Goal: Check status: Check status

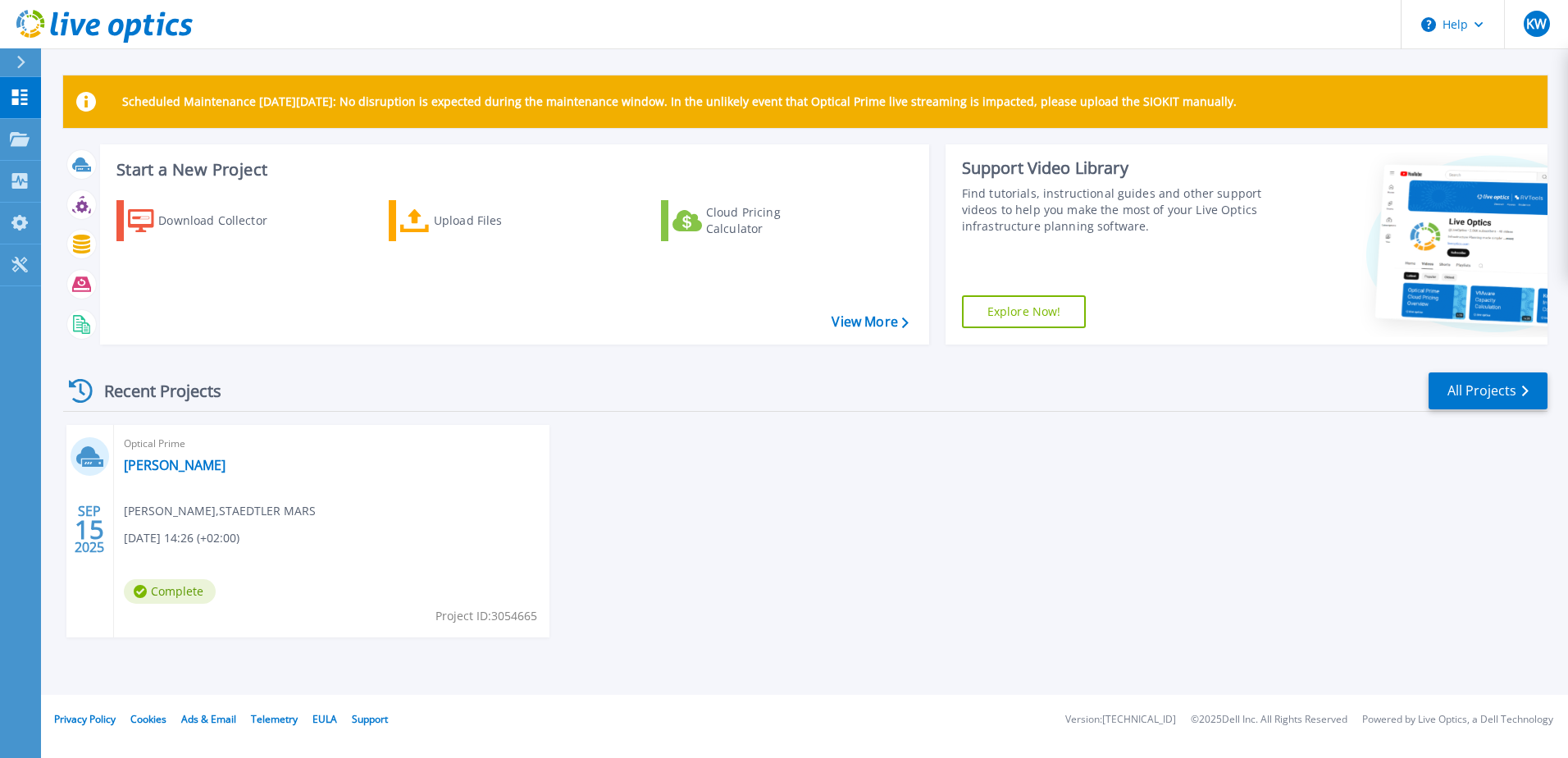
click at [605, 390] on div "Recent Projects All Projects" at bounding box center [805, 391] width 1484 height 41
click at [308, 574] on div "Optical Prime STAEDTLER-Nuernberg Klaus Weissenberger , STAEDTLER MARS 09/15/20…" at bounding box center [332, 531] width 435 height 212
click at [100, 144] on div "Projects" at bounding box center [76, 140] width 67 height 43
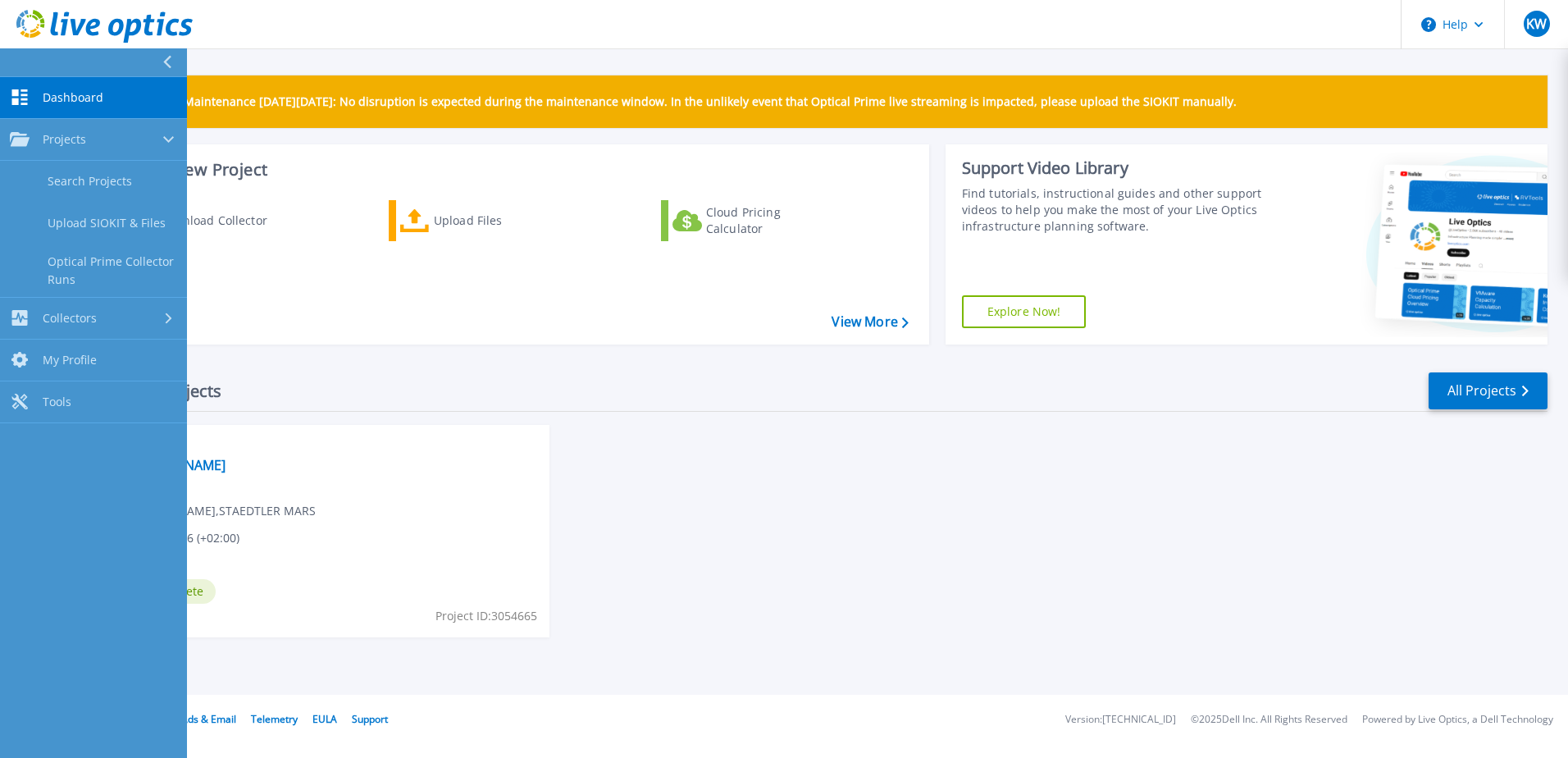
click at [381, 411] on div "Recent Projects All Projects" at bounding box center [805, 391] width 1484 height 41
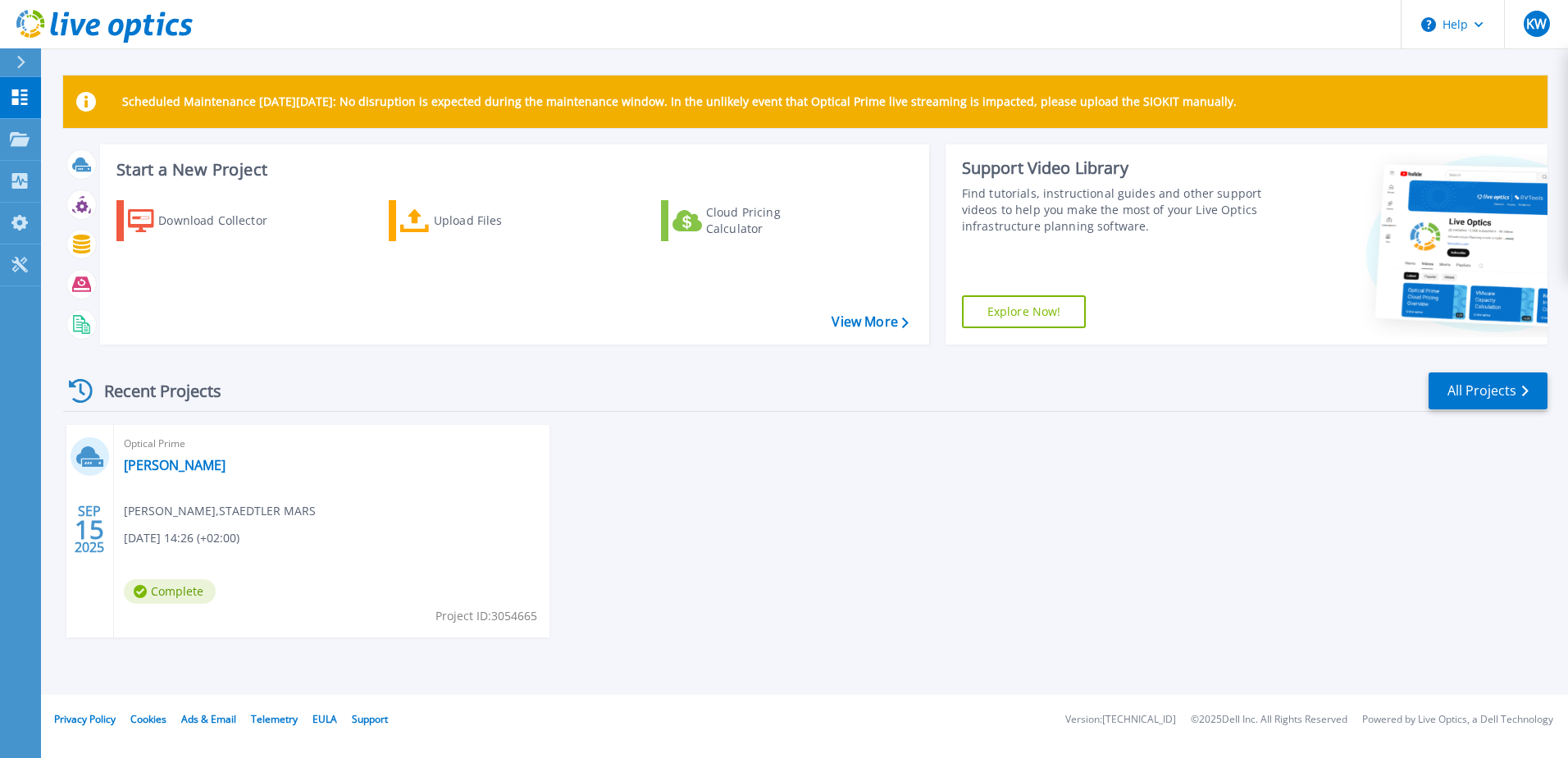
click at [261, 526] on div "Optical Prime STAEDTLER-Nuernberg Klaus Weissenberger , STAEDTLER MARS 09/15/20…" at bounding box center [332, 531] width 435 height 212
click at [183, 524] on div "Optical Prime STAEDTLER-Nuernberg Klaus Weissenberger , STAEDTLER MARS 09/15/20…" at bounding box center [332, 531] width 435 height 212
click at [74, 524] on div "SEP 15 2025" at bounding box center [90, 529] width 31 height 60
click at [177, 463] on link "[PERSON_NAME]" at bounding box center [174, 465] width 102 height 17
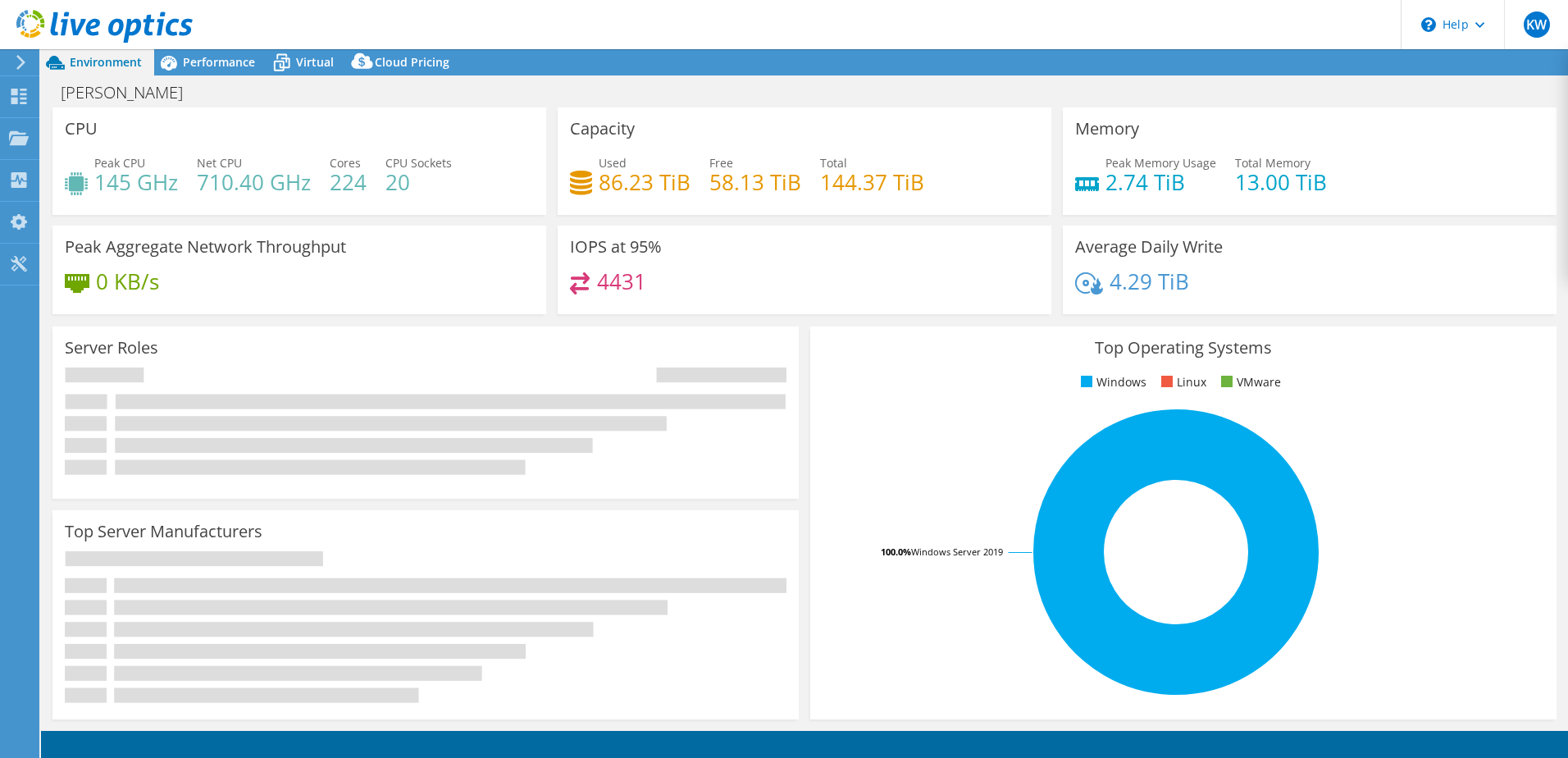
select select "USD"
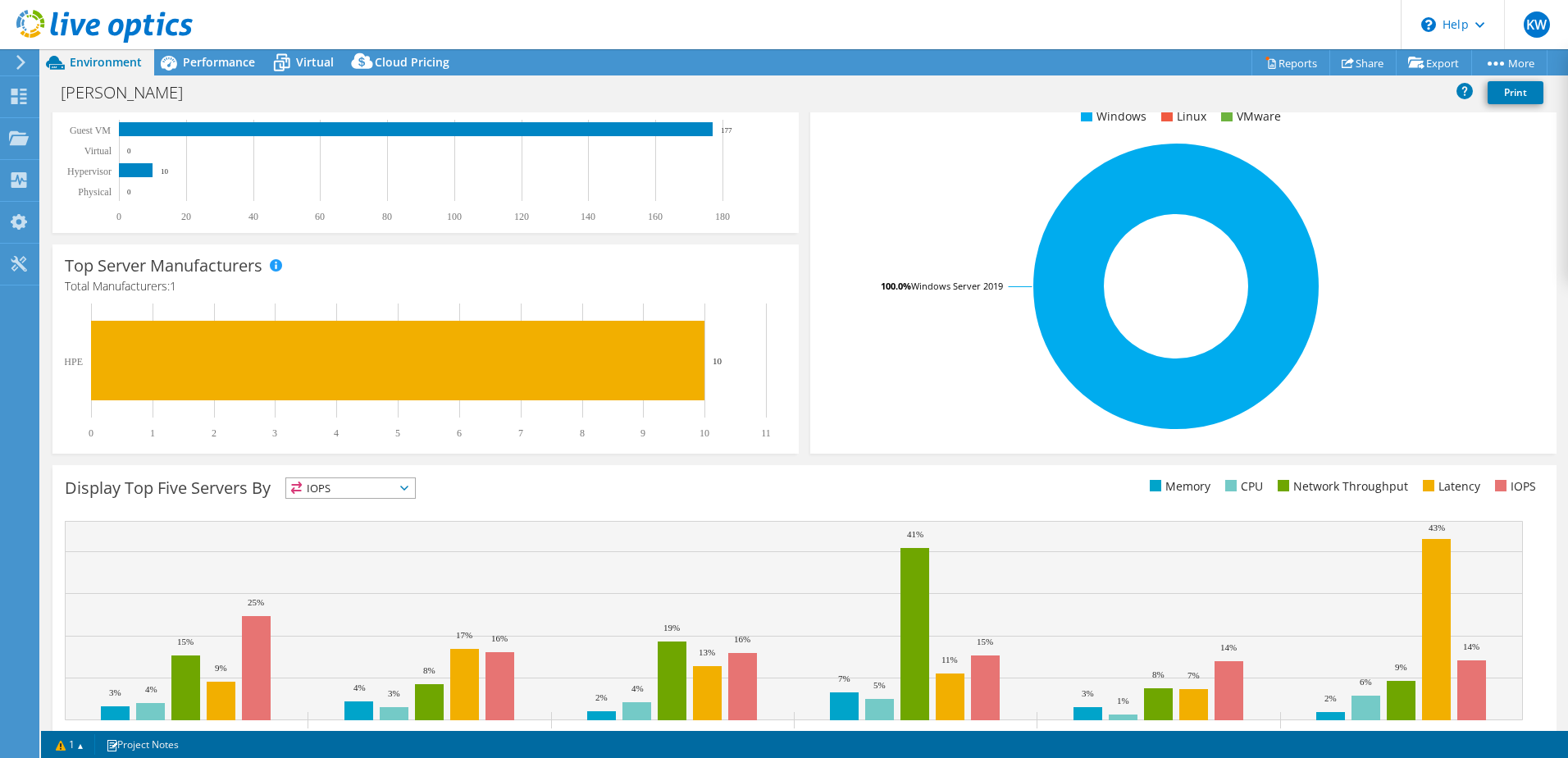
scroll to position [337, 0]
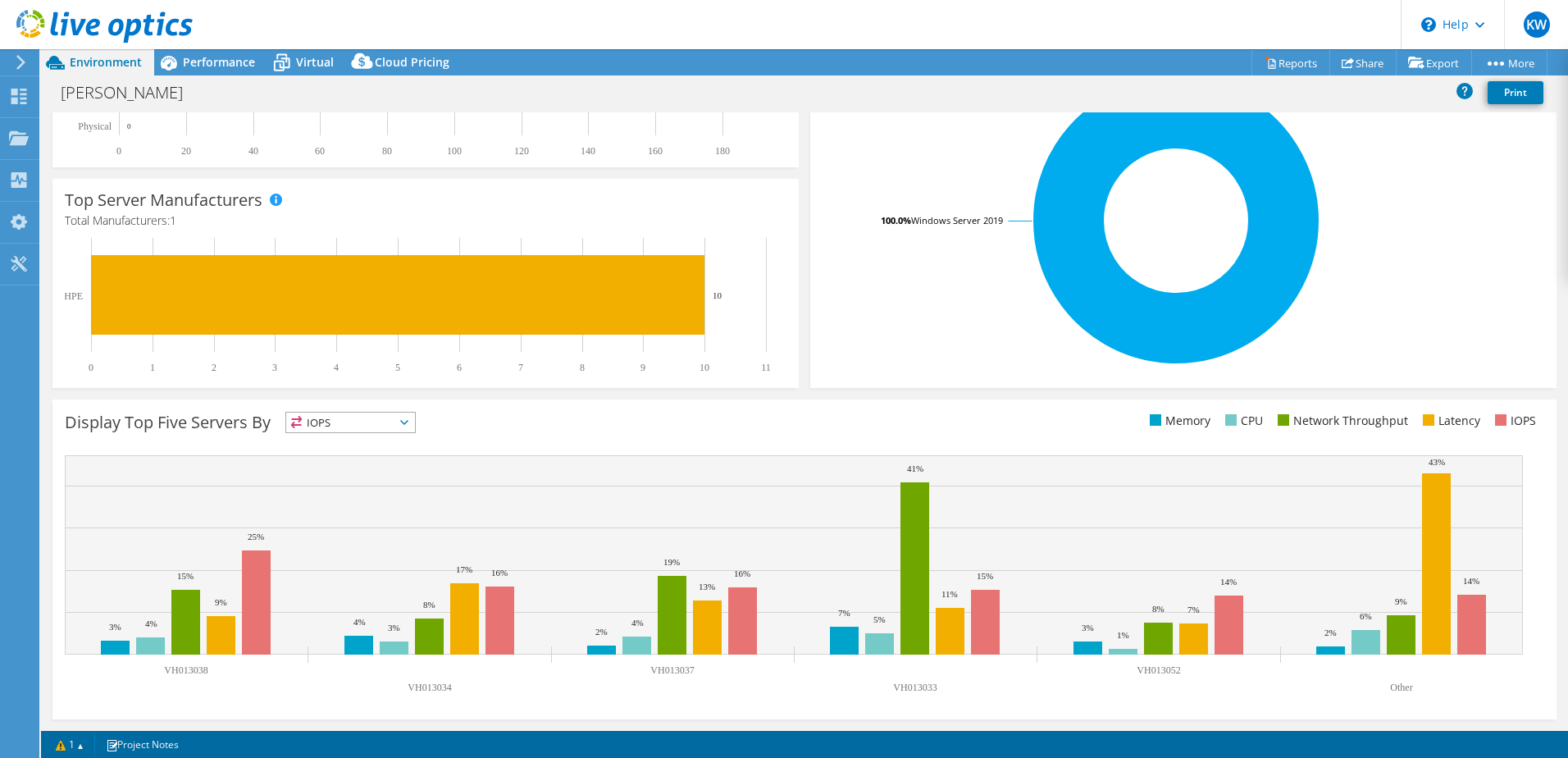
click at [409, 427] on span "IOPS" at bounding box center [351, 422] width 129 height 20
click at [394, 463] on li "Memory" at bounding box center [351, 466] width 129 height 23
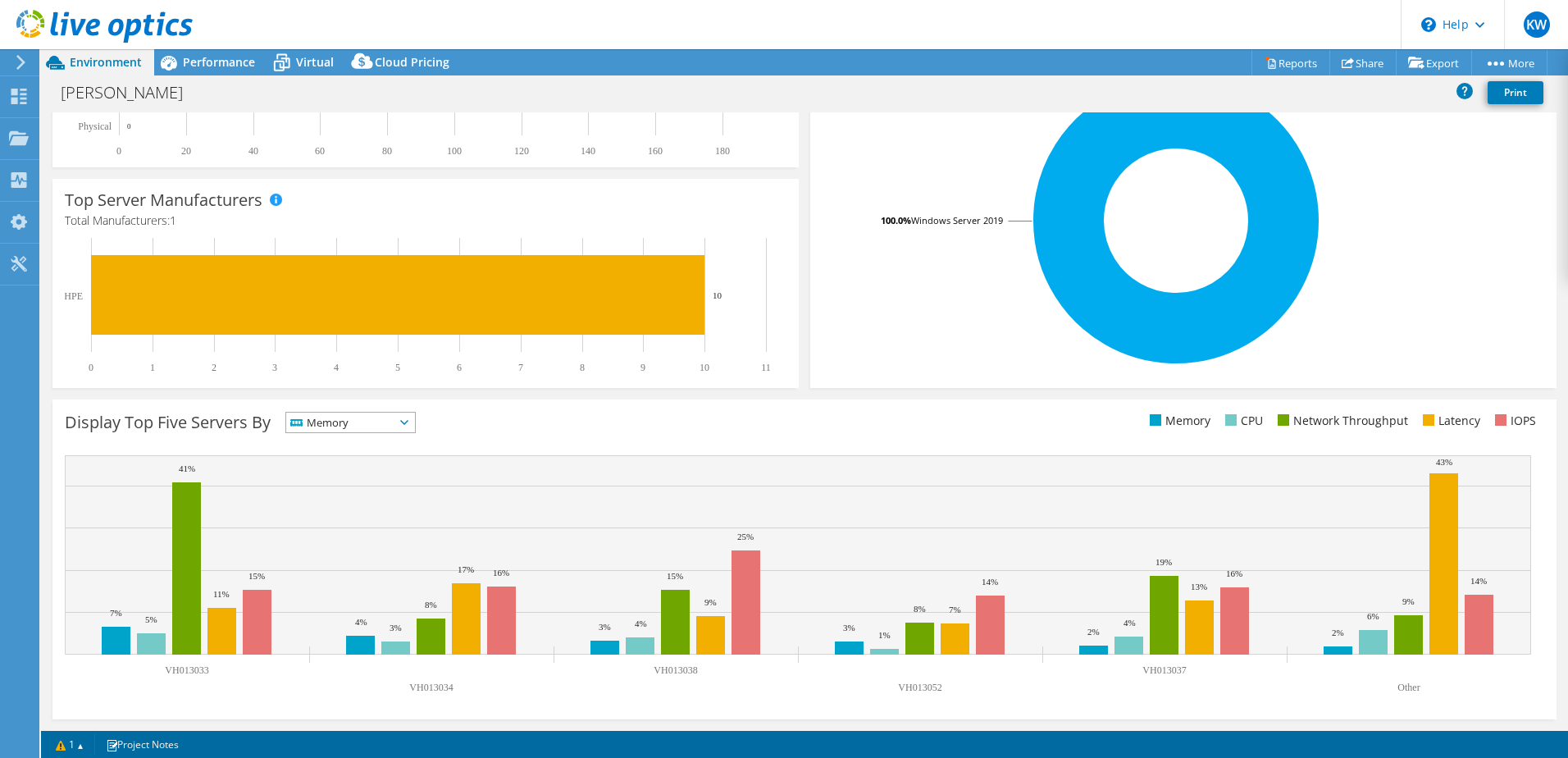
click at [394, 426] on span "Memory" at bounding box center [340, 422] width 108 height 20
click at [352, 448] on li "IOPS" at bounding box center [351, 444] width 129 height 23
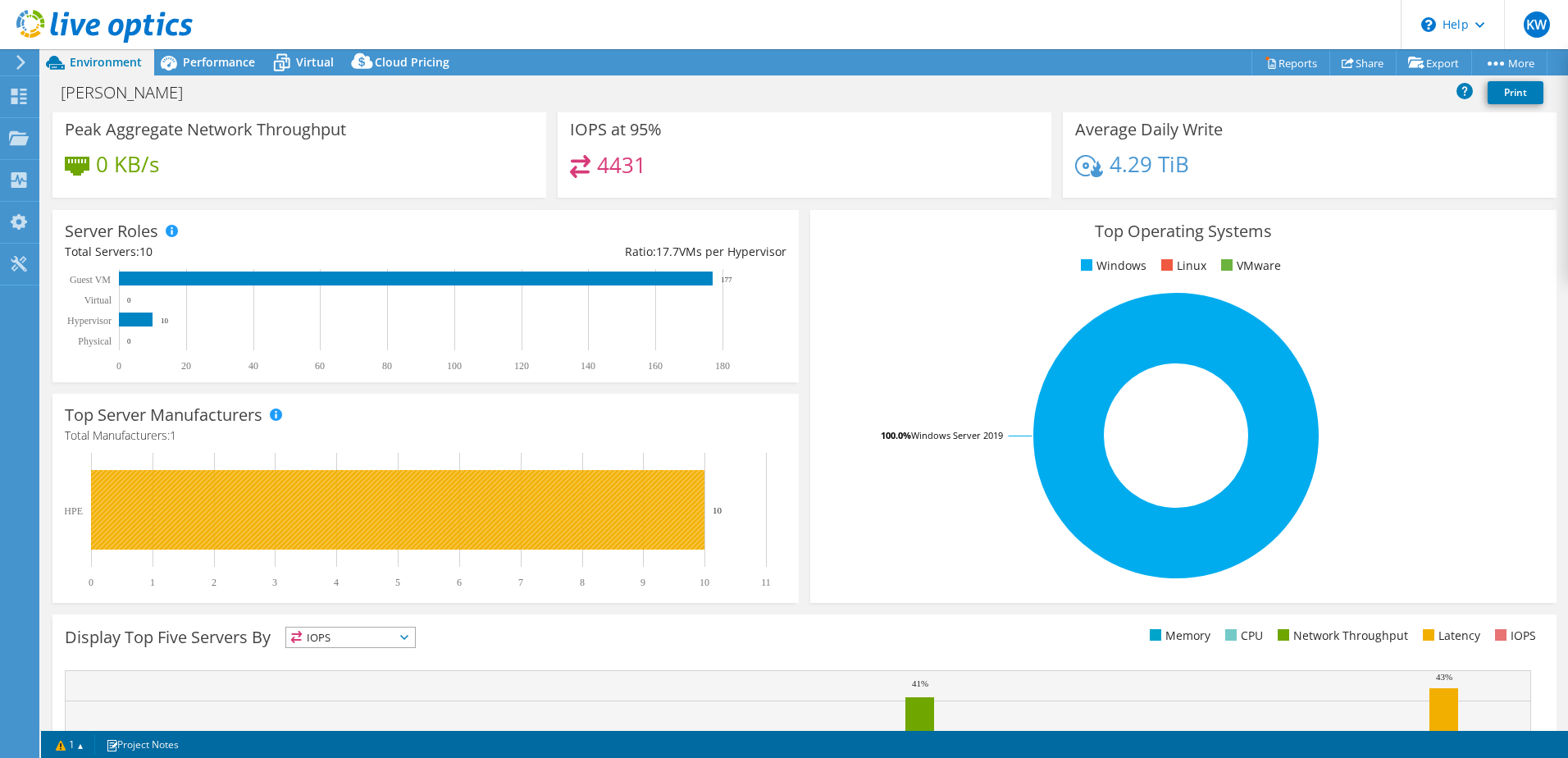
scroll to position [0, 0]
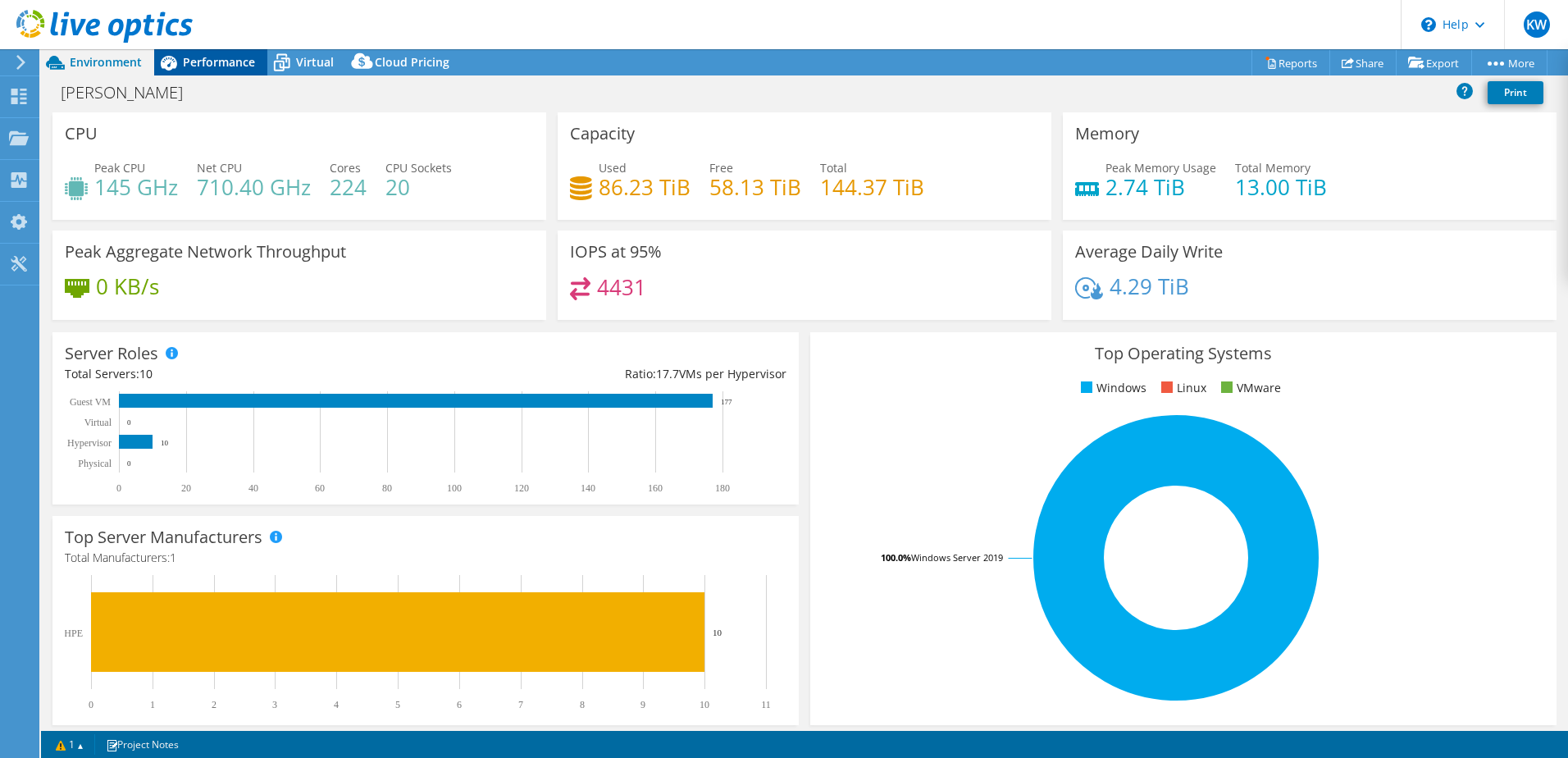
click at [240, 57] on span "Performance" at bounding box center [218, 62] width 72 height 16
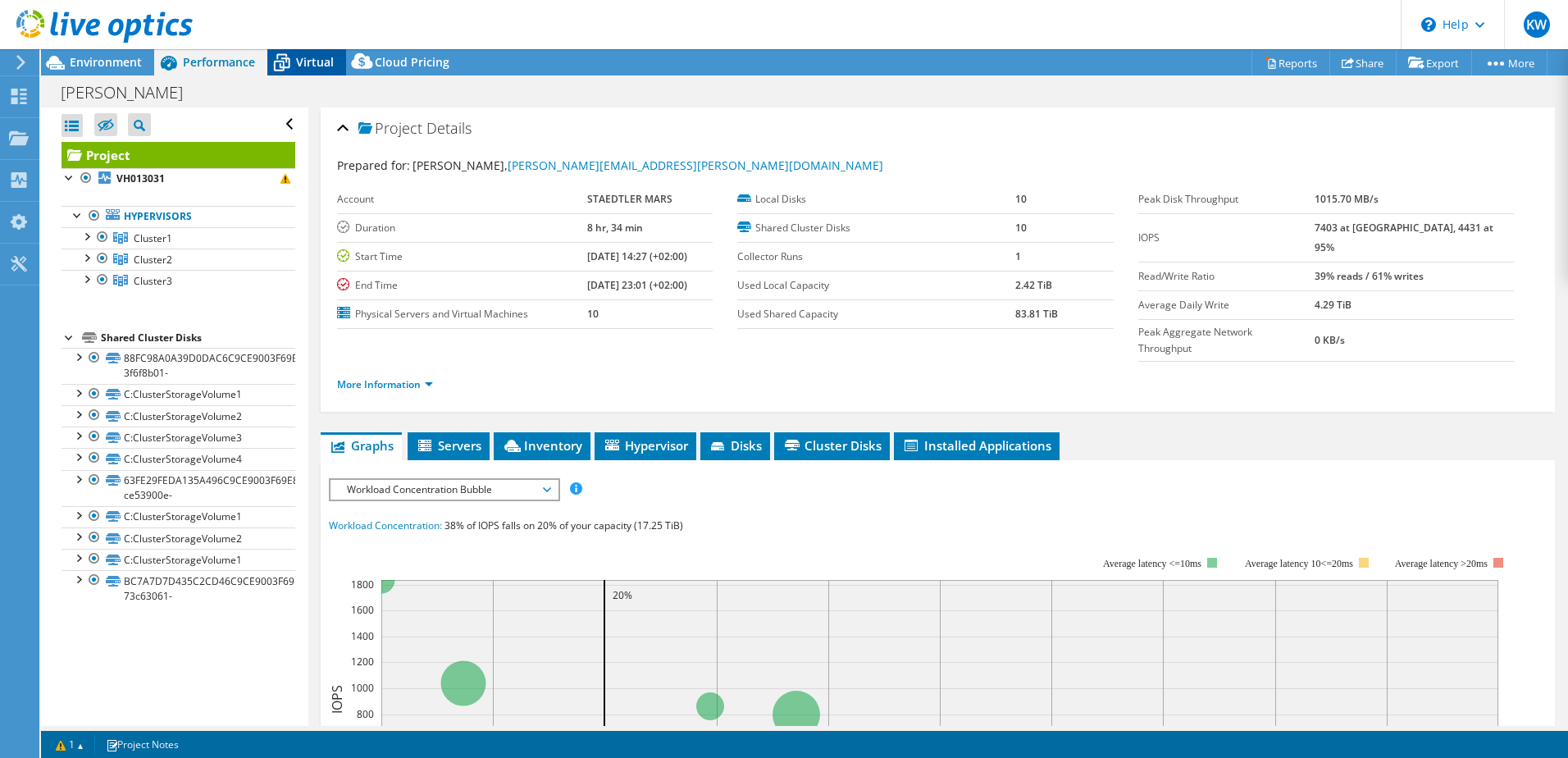
click at [328, 59] on span "Virtual" at bounding box center [314, 62] width 37 height 16
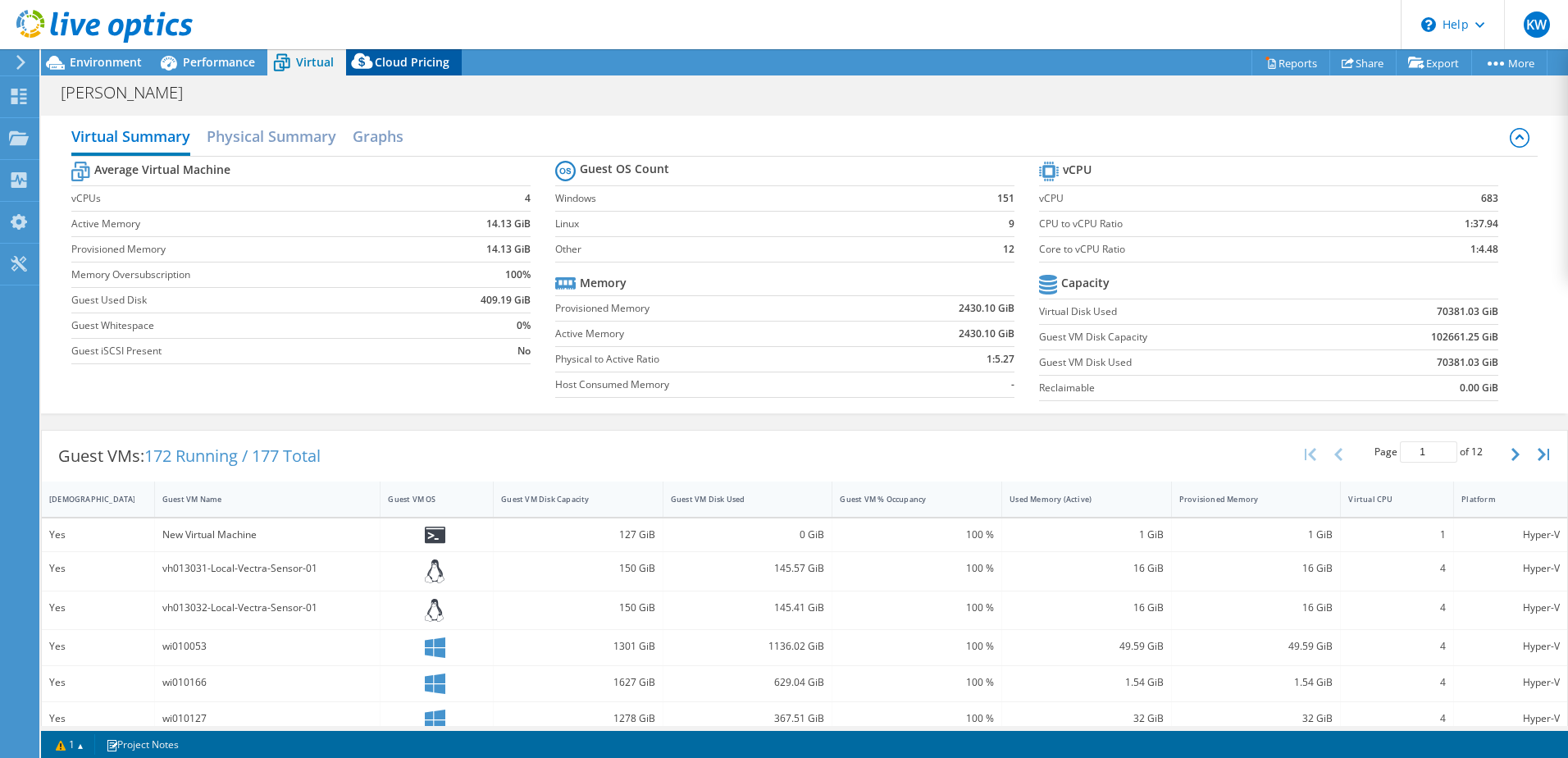
click at [401, 57] on span "Cloud Pricing" at bounding box center [412, 62] width 75 height 16
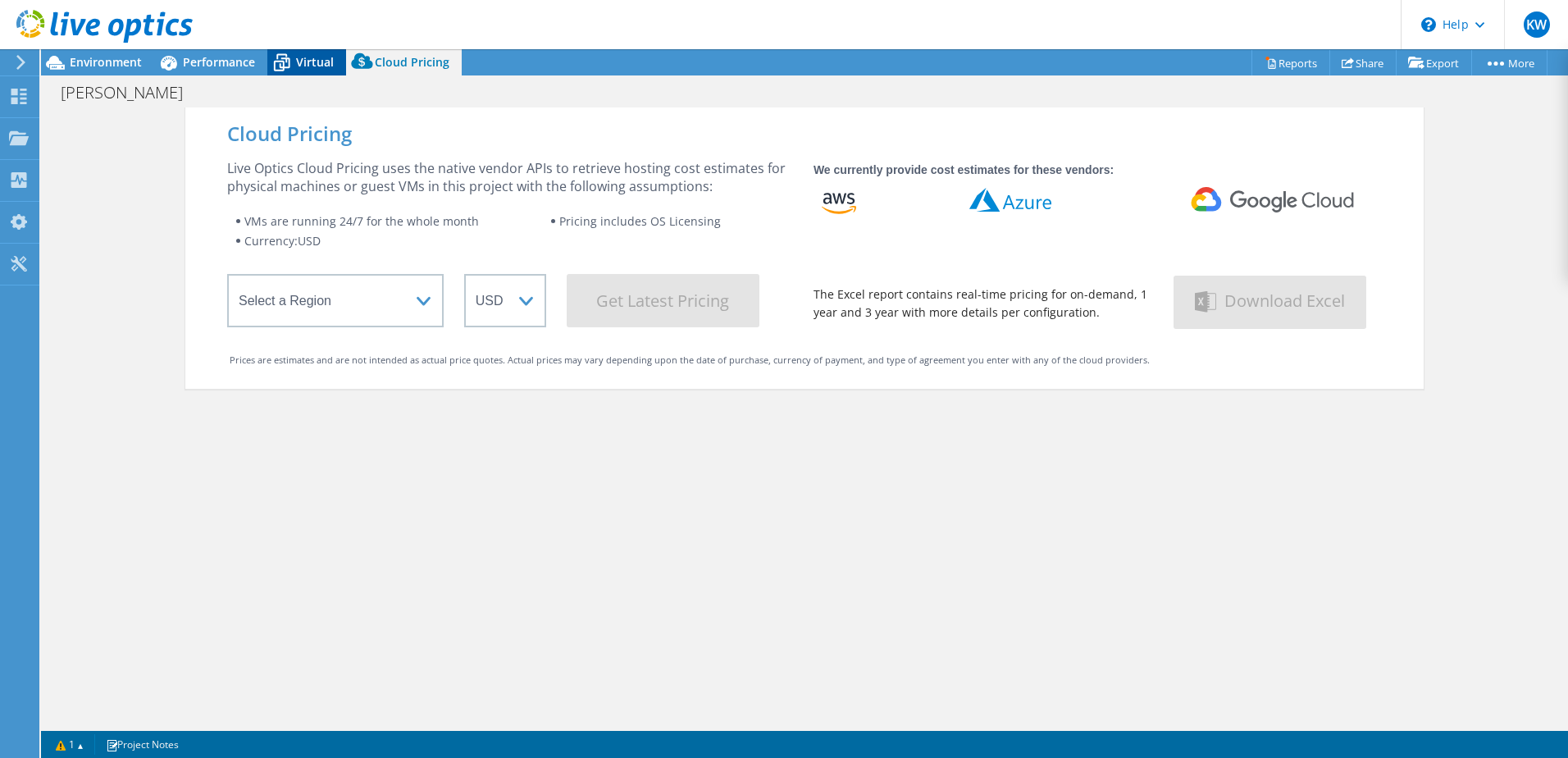
click at [305, 64] on span "Virtual" at bounding box center [314, 62] width 37 height 16
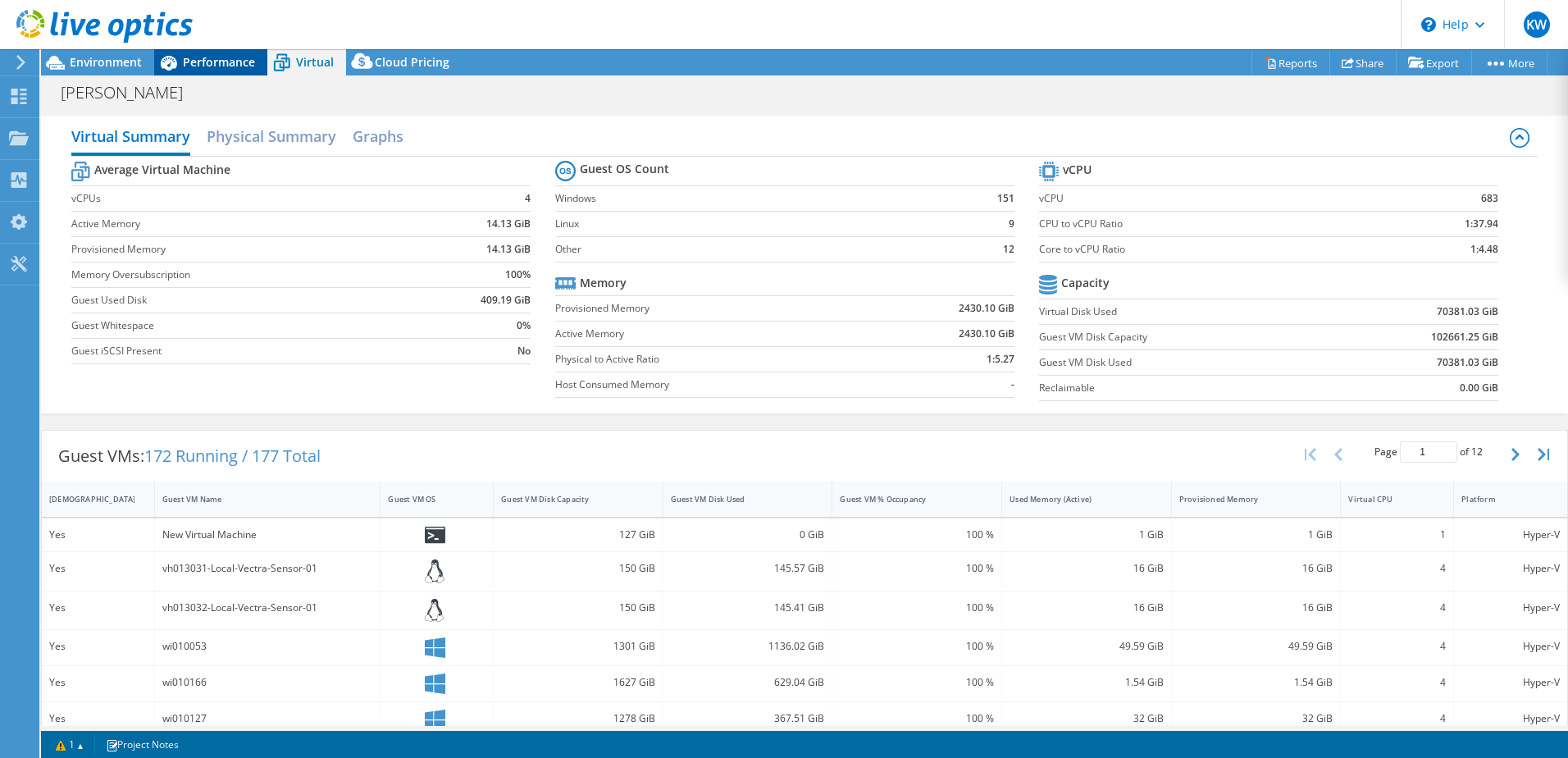
click at [206, 54] on span "Performance" at bounding box center [218, 62] width 72 height 16
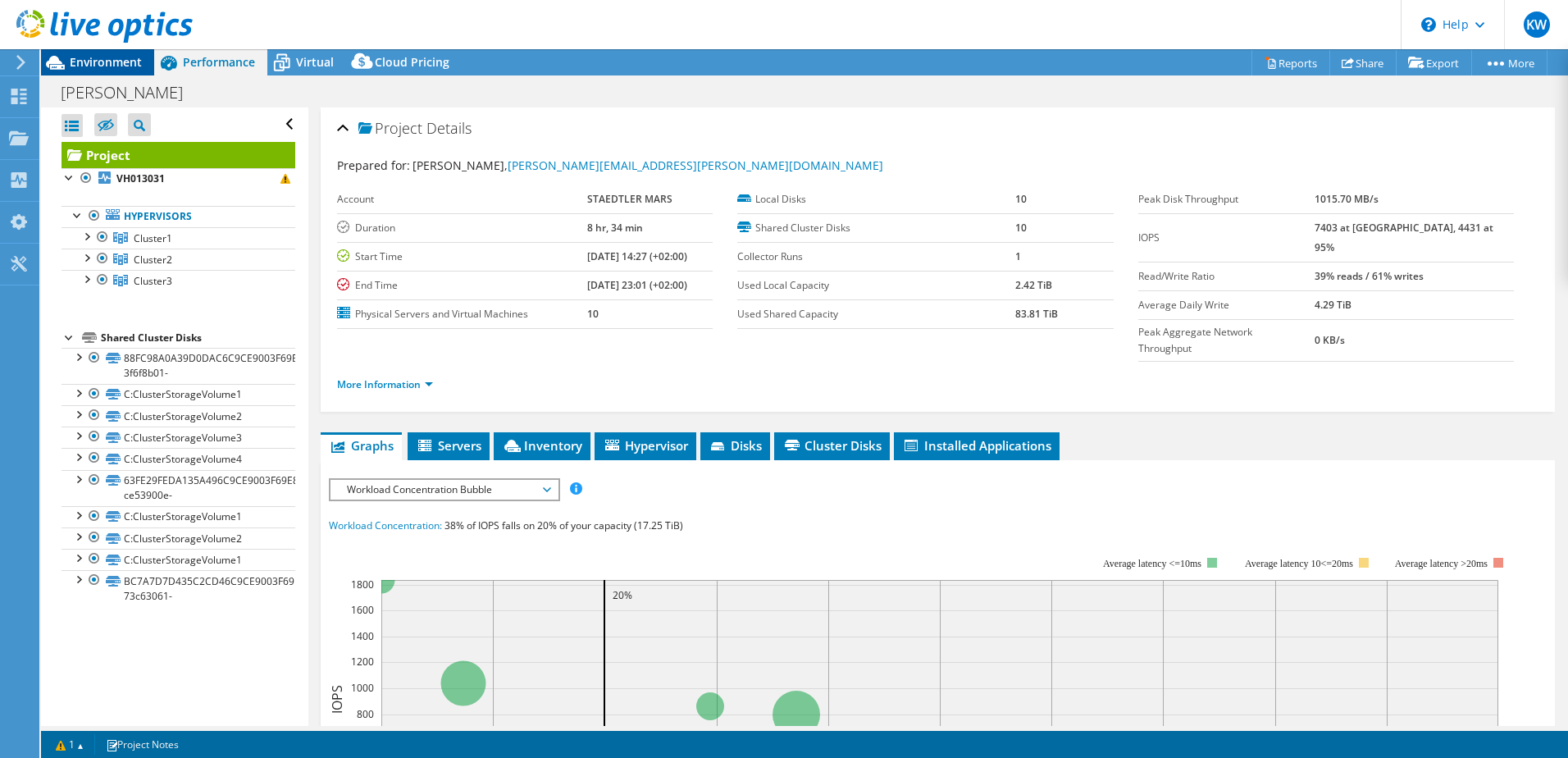
click at [129, 62] on span "Environment" at bounding box center [105, 62] width 72 height 16
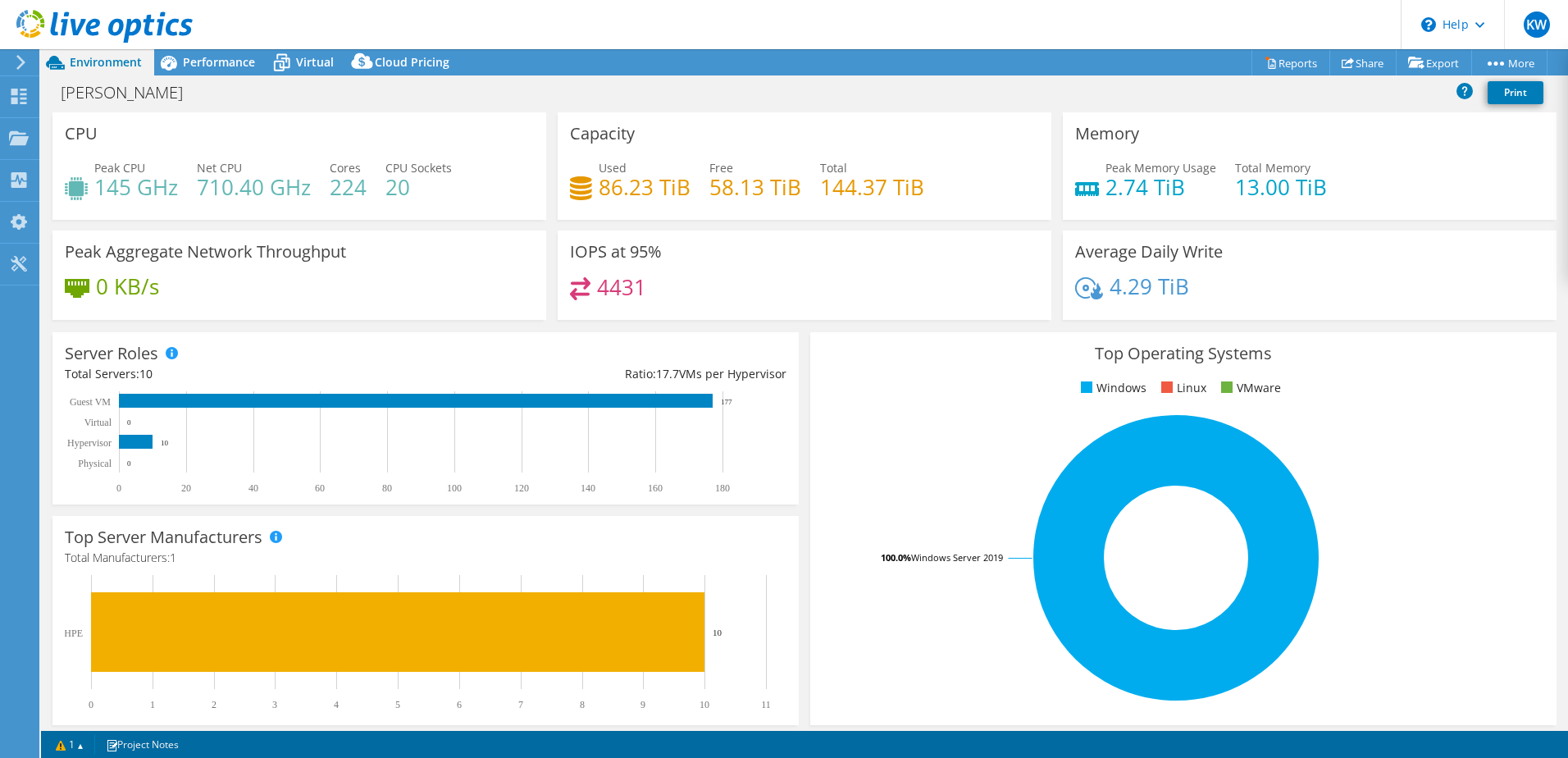
click at [20, 60] on icon at bounding box center [21, 62] width 12 height 15
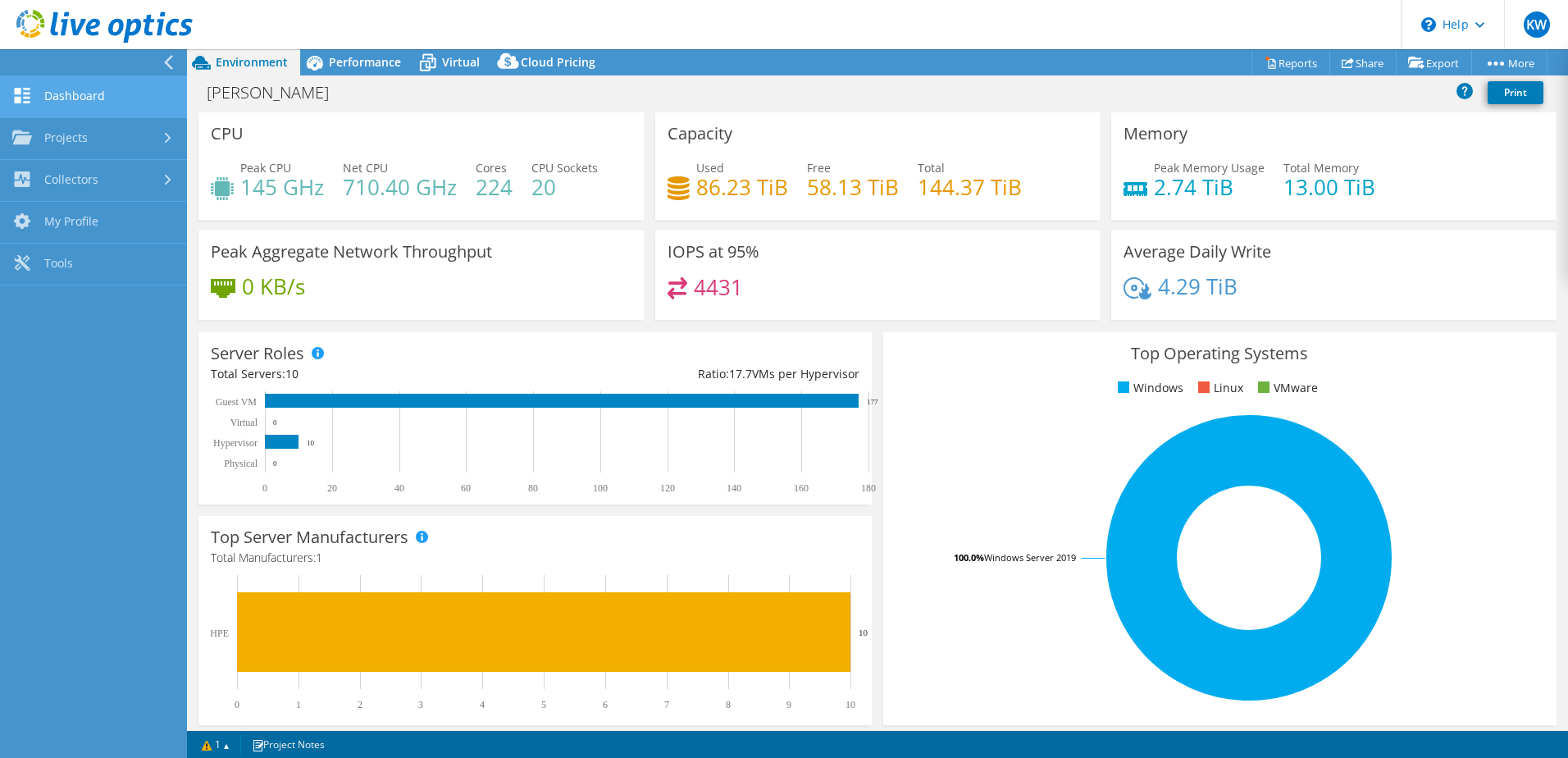
click at [104, 96] on link "Dashboard" at bounding box center [93, 97] width 187 height 42
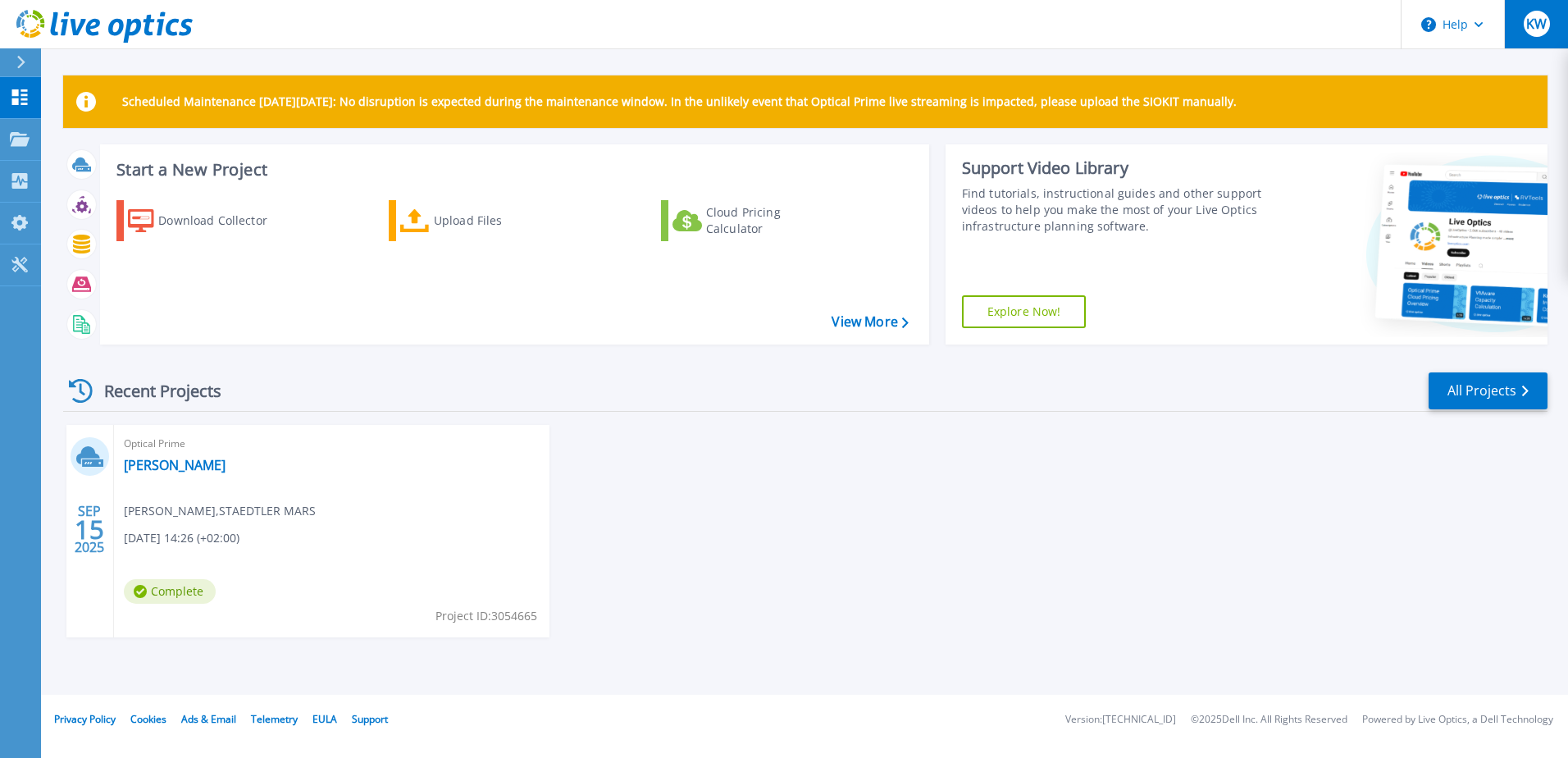
click at [1518, 29] on button "KW" at bounding box center [1535, 24] width 64 height 49
click at [1462, 30] on button "Help" at bounding box center [1452, 24] width 103 height 50
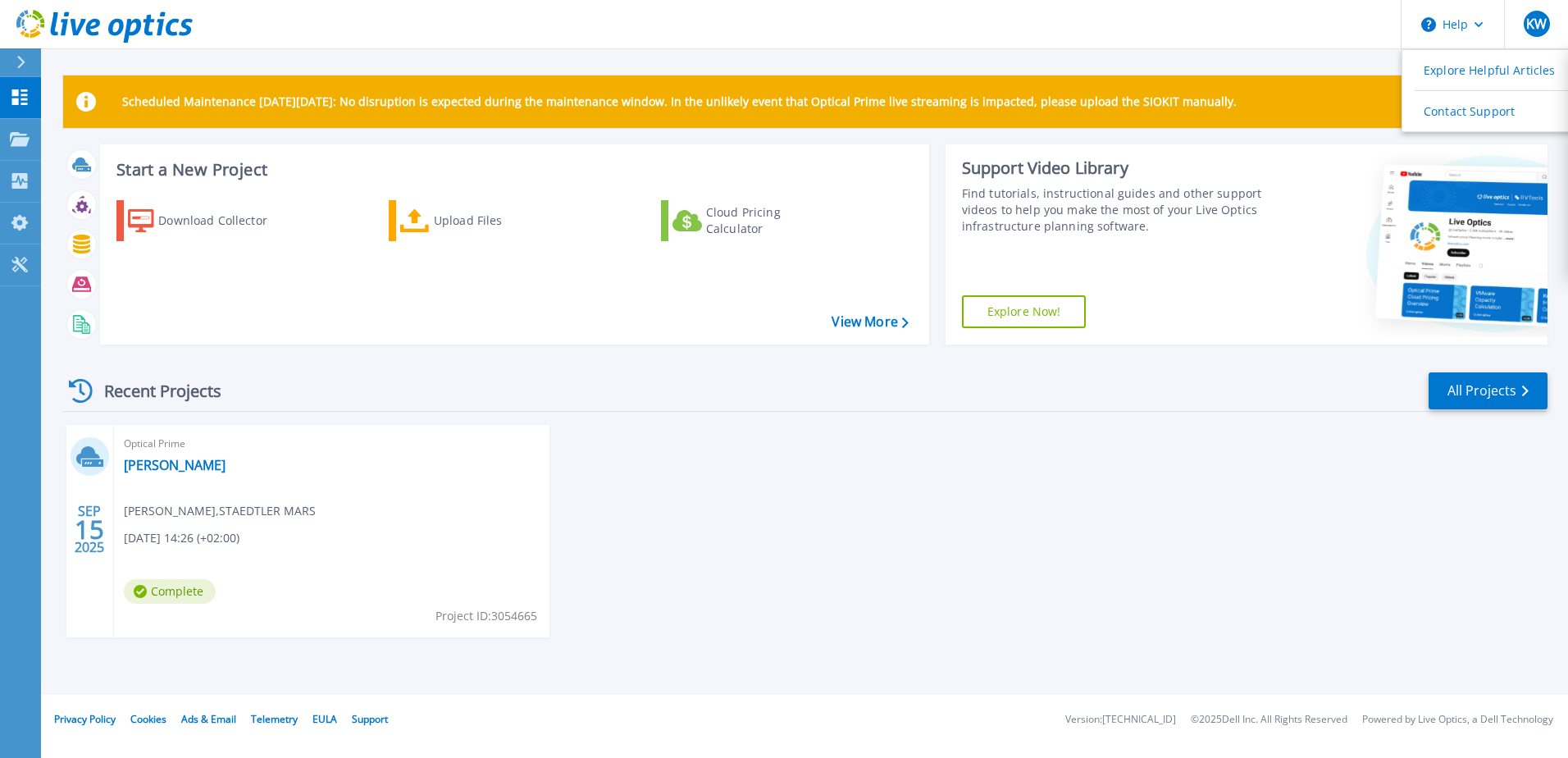
click at [1174, 356] on div "Start a New Project Download Collector Upload Files Cloud Pricing Calculator Vi…" at bounding box center [805, 251] width 1484 height 213
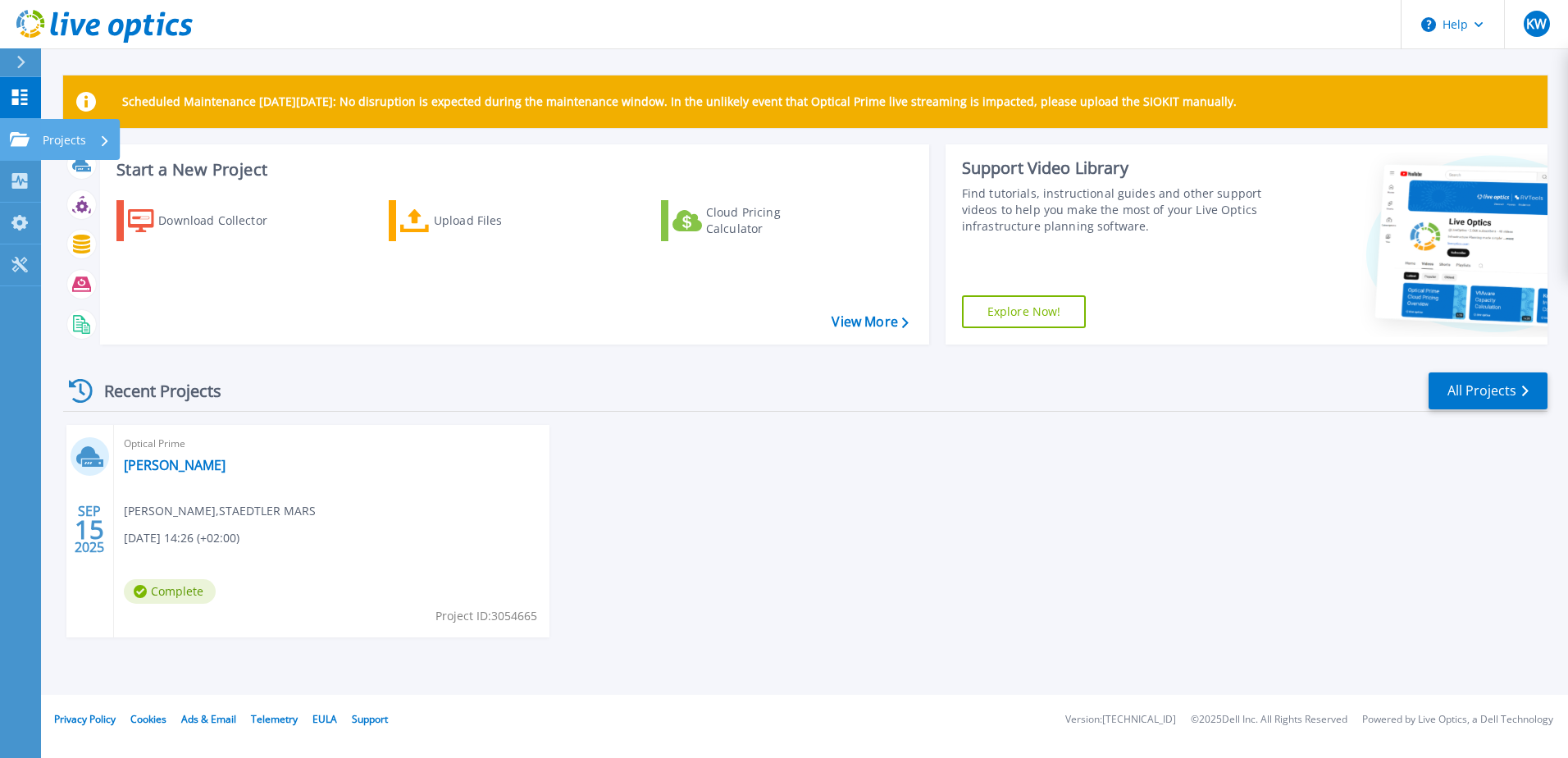
click at [17, 147] on link "Projects Projects" at bounding box center [20, 140] width 41 height 42
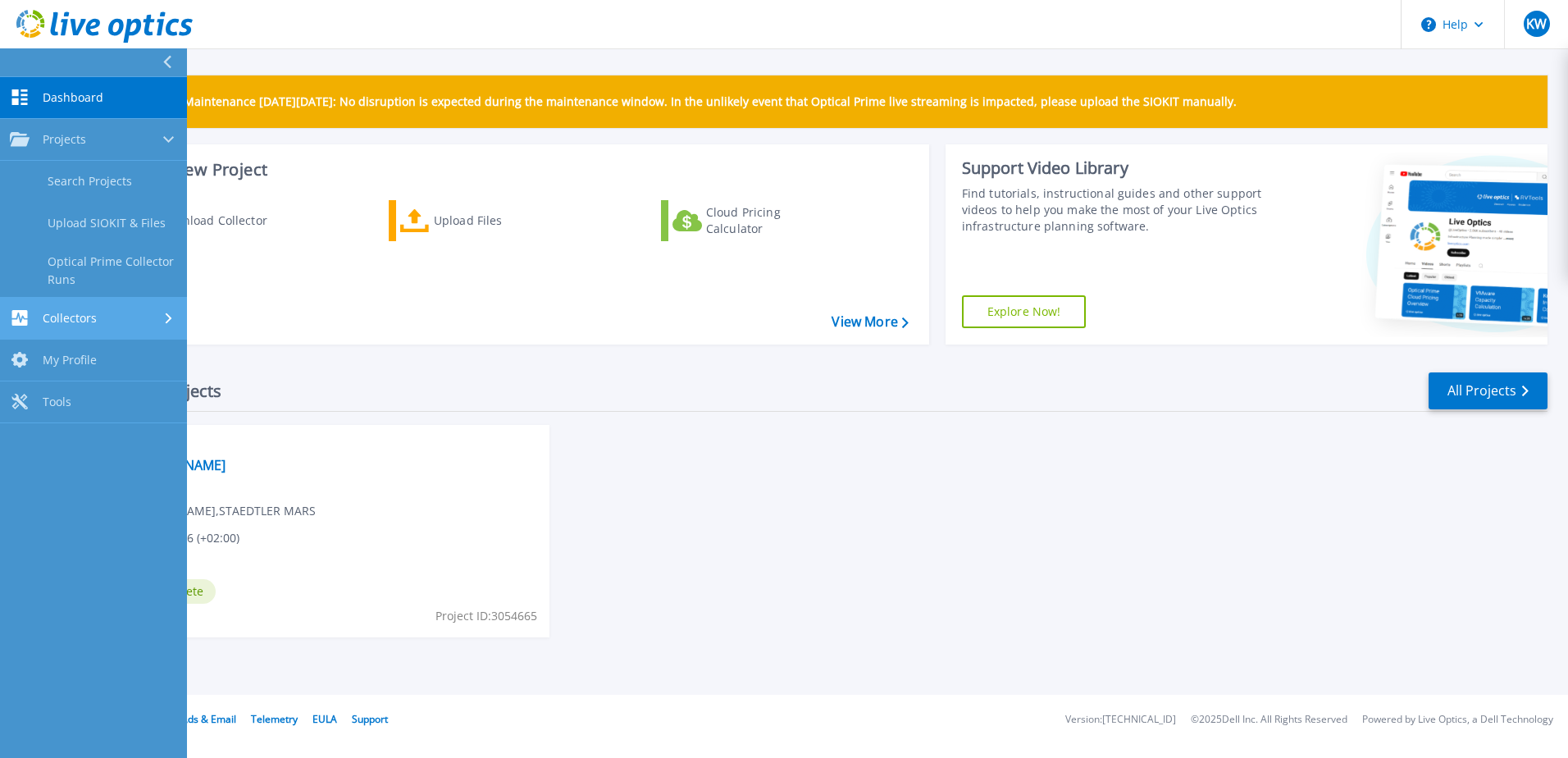
click at [110, 323] on div "Collectors" at bounding box center [93, 318] width 167 height 16
click at [625, 326] on div "Download Collector Upload Files Cloud Pricing Calculator" at bounding box center [512, 261] width 817 height 149
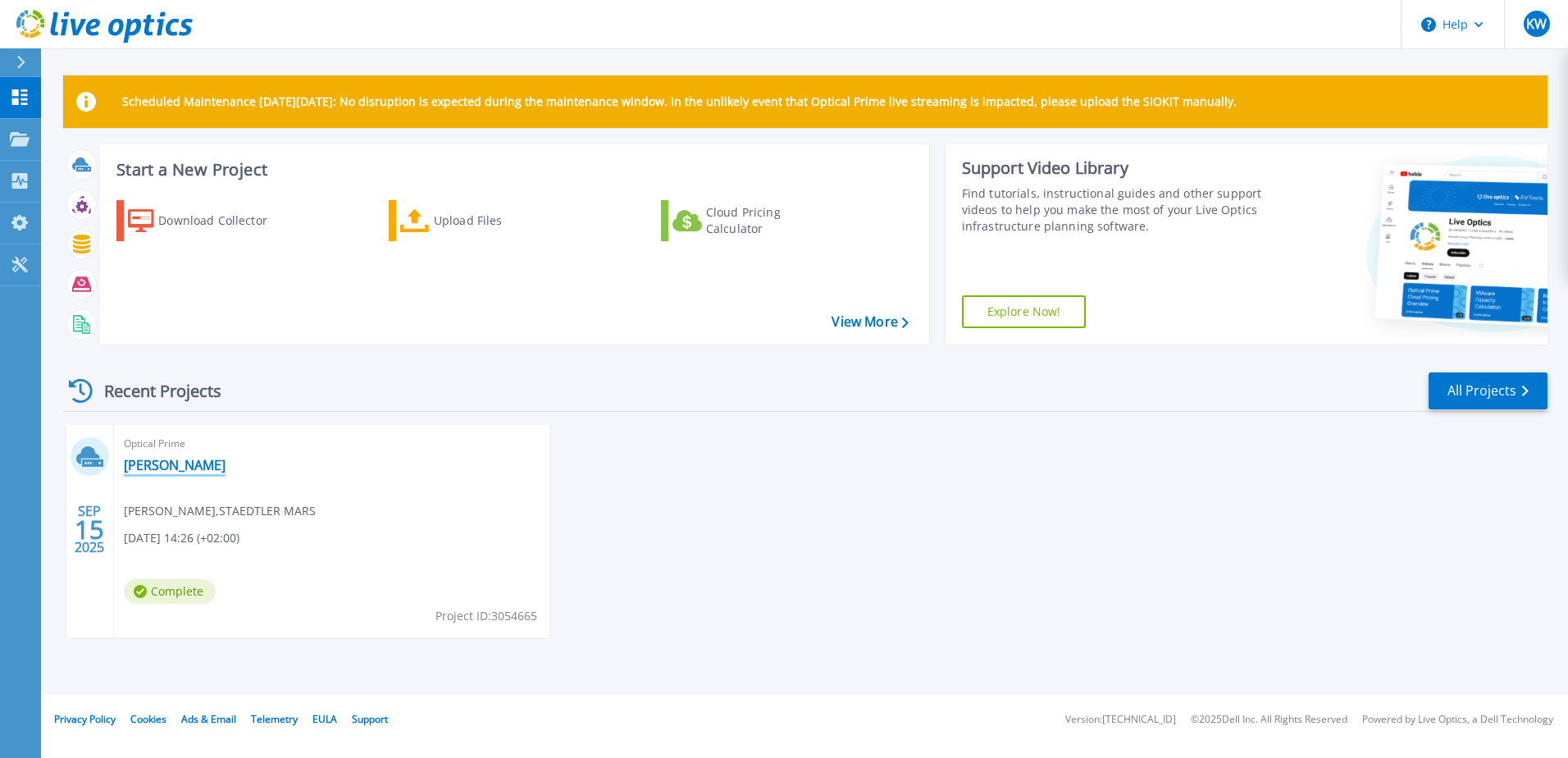
click at [217, 466] on link "[PERSON_NAME]" at bounding box center [174, 465] width 102 height 17
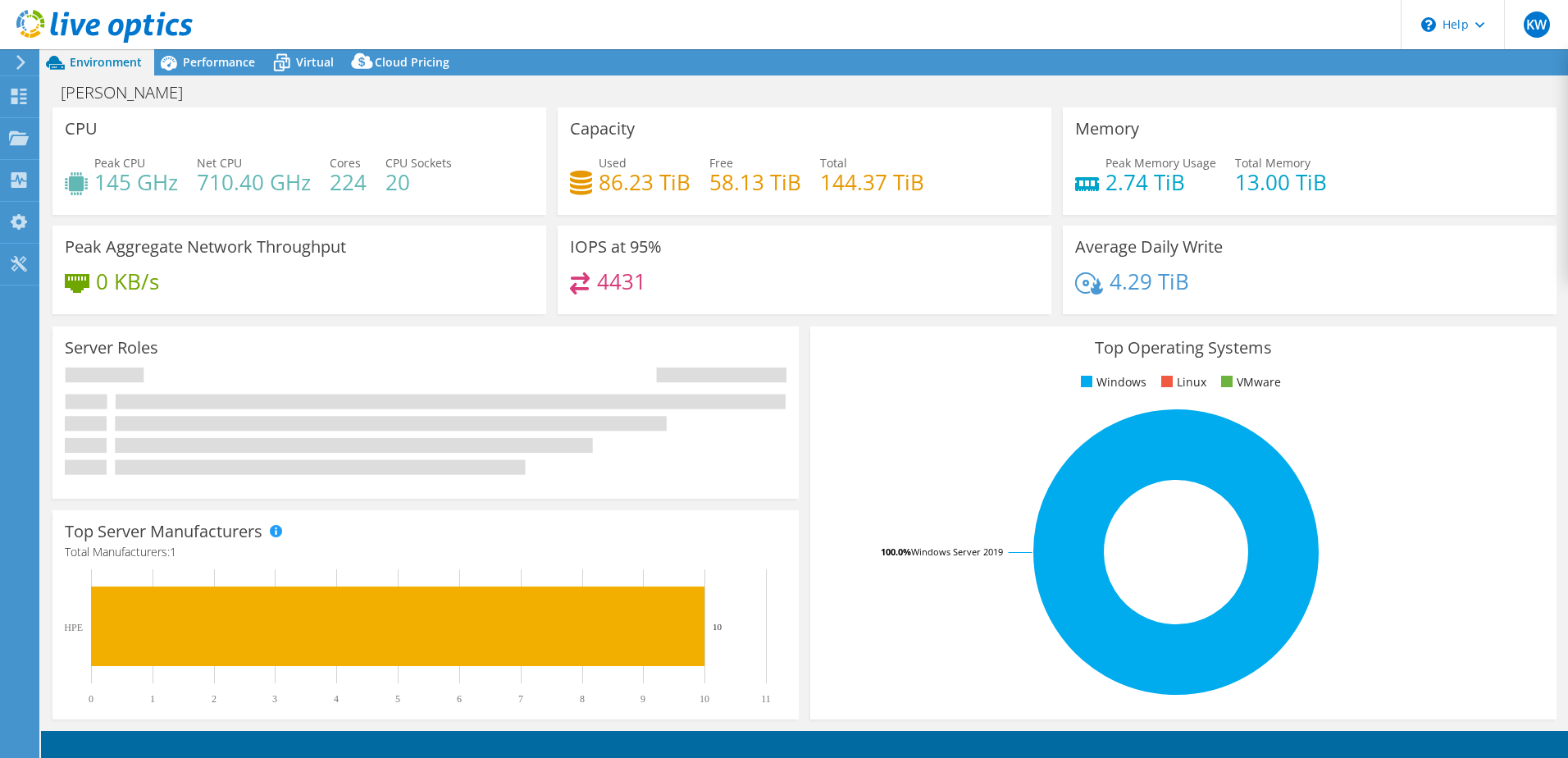
select select "USD"
